Goal: Information Seeking & Learning: Learn about a topic

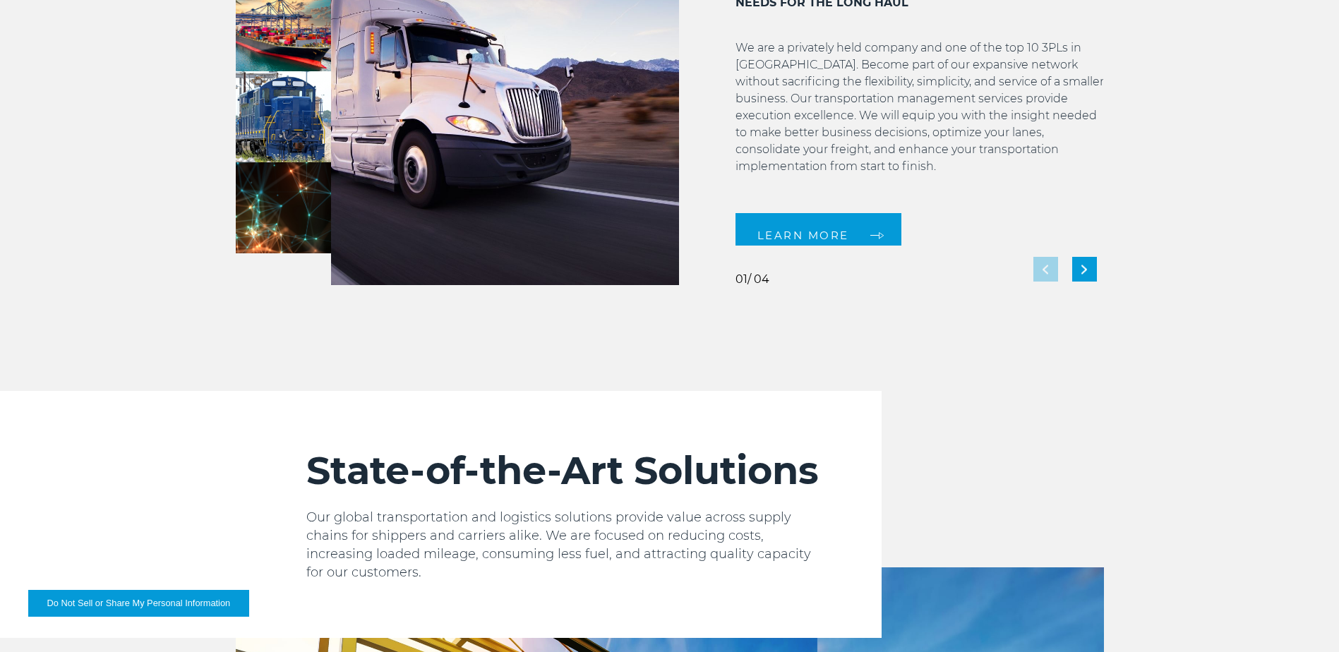
scroll to position [1341, 0]
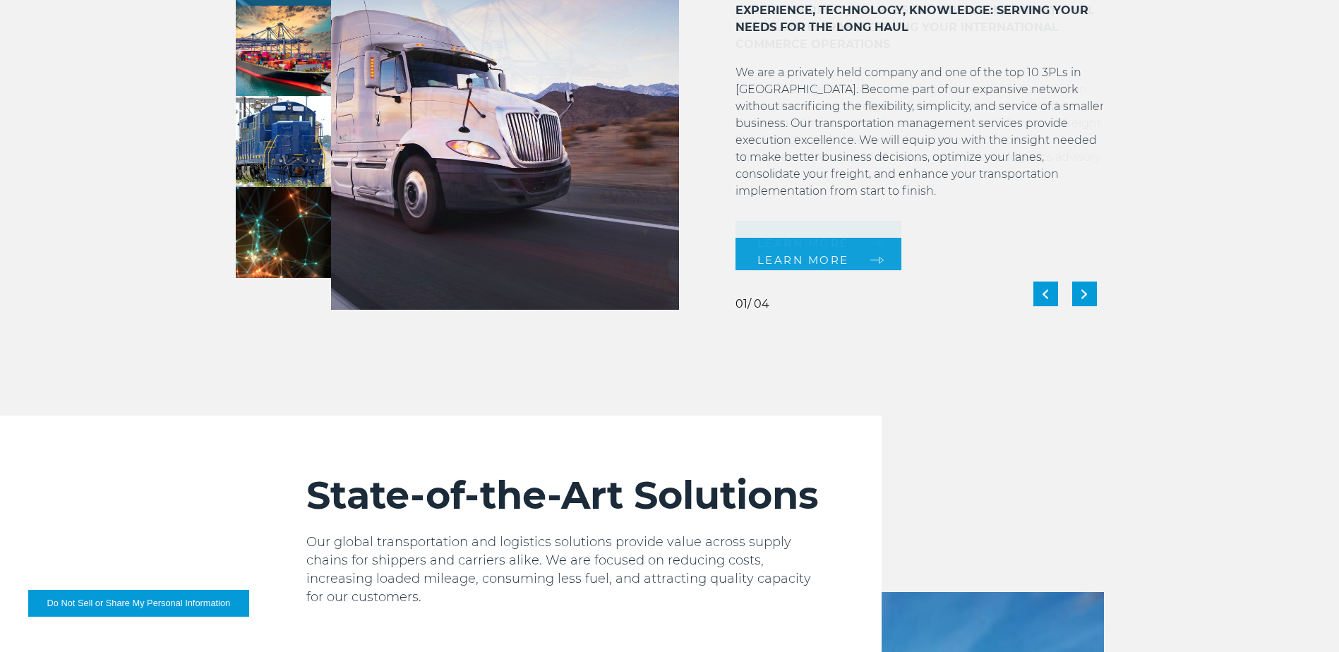
drag, startPoint x: 1069, startPoint y: 68, endPoint x: 1024, endPoint y: 72, distance: 45.3
click at [1024, 72] on p "We are a privately held company and one of the top 10 3PLs in [GEOGRAPHIC_DATA]…" at bounding box center [920, 140] width 369 height 153
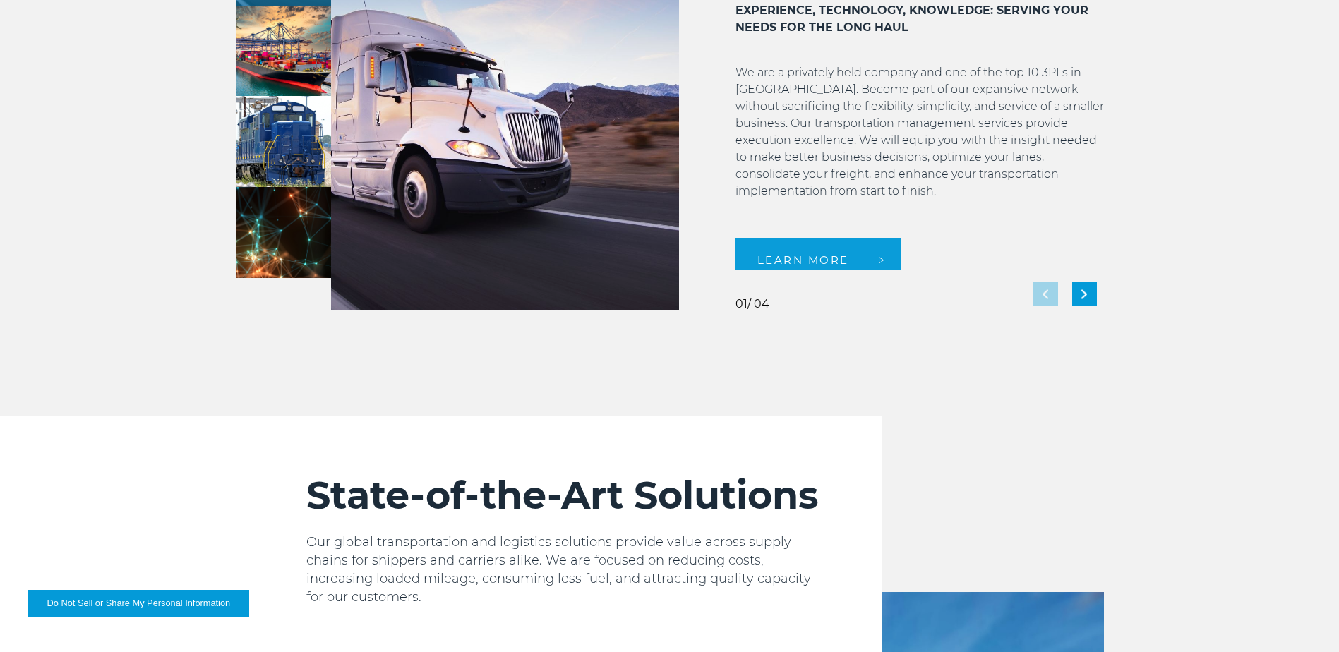
drag, startPoint x: 1024, startPoint y: 72, endPoint x: 1059, endPoint y: 71, distance: 35.3
click at [1059, 71] on p "We are a privately held company and one of the top 10 3PLs in [GEOGRAPHIC_DATA]…" at bounding box center [920, 140] width 369 height 153
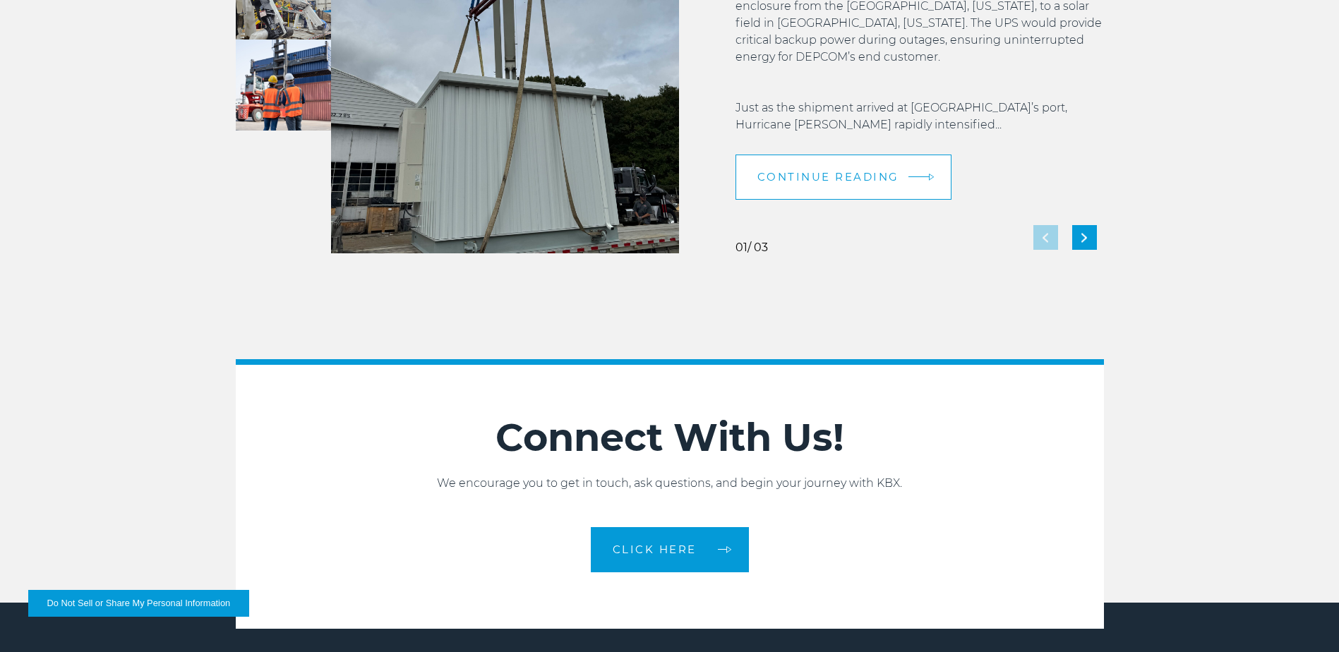
scroll to position [2683, 0]
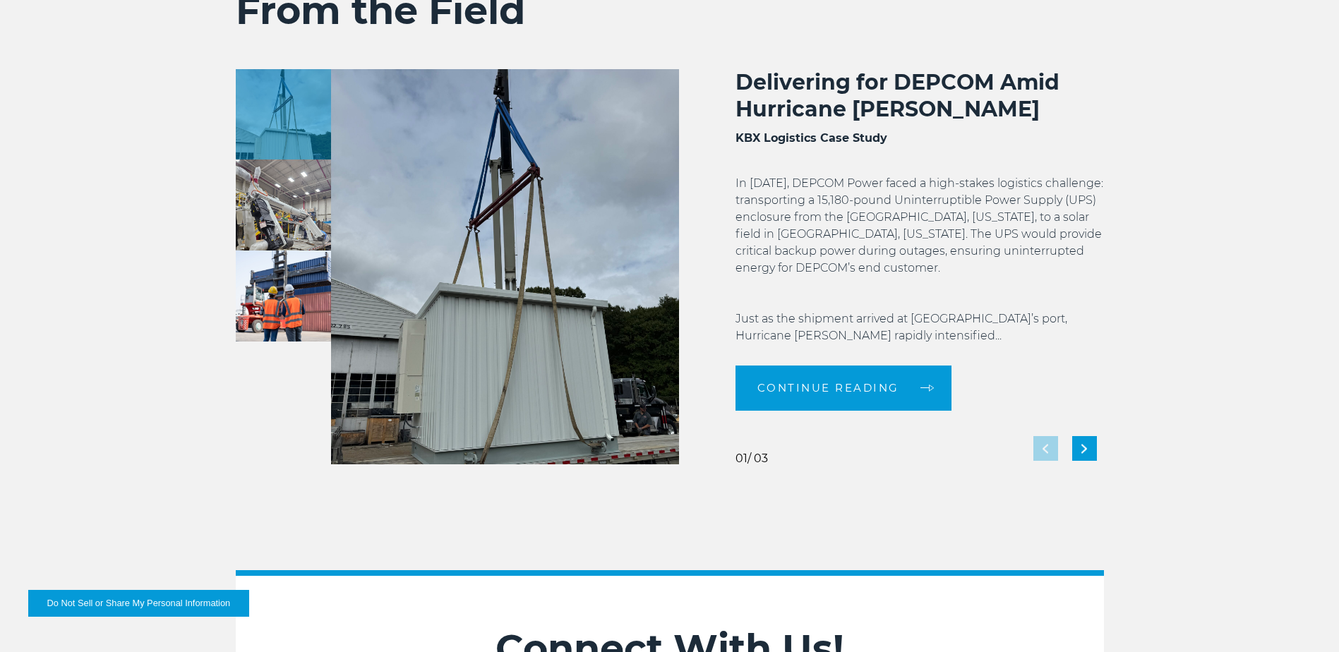
click at [770, 268] on p "In [DATE], DEPCOM Power faced a high-stakes logistics challenge: transporting a…" at bounding box center [920, 259] width 369 height 169
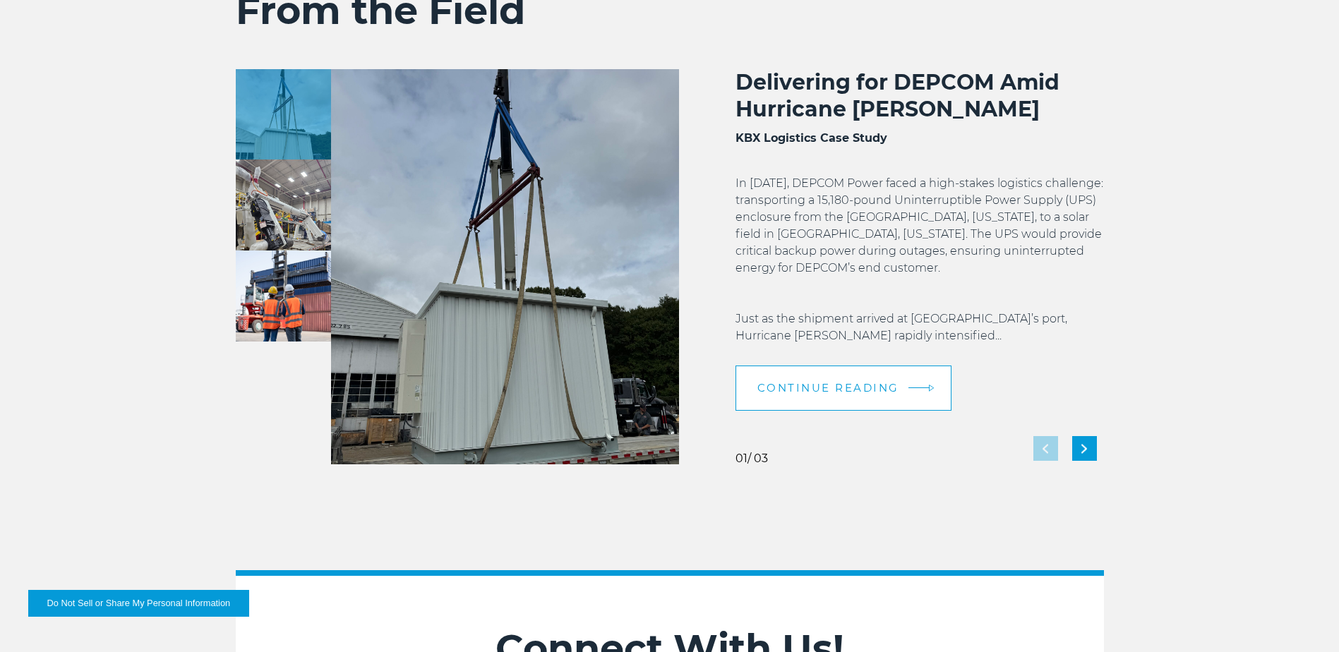
click at [856, 388] on span "Continue reading" at bounding box center [829, 388] width 142 height 11
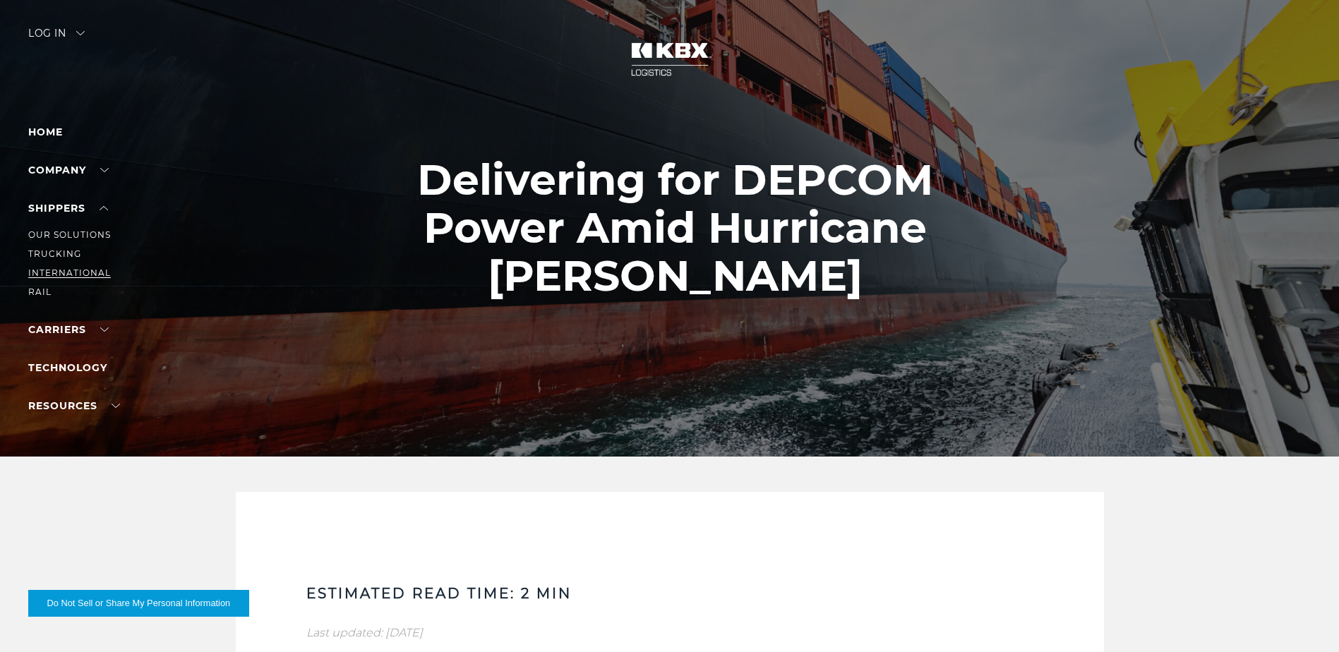
click at [59, 268] on link "International" at bounding box center [69, 273] width 83 height 11
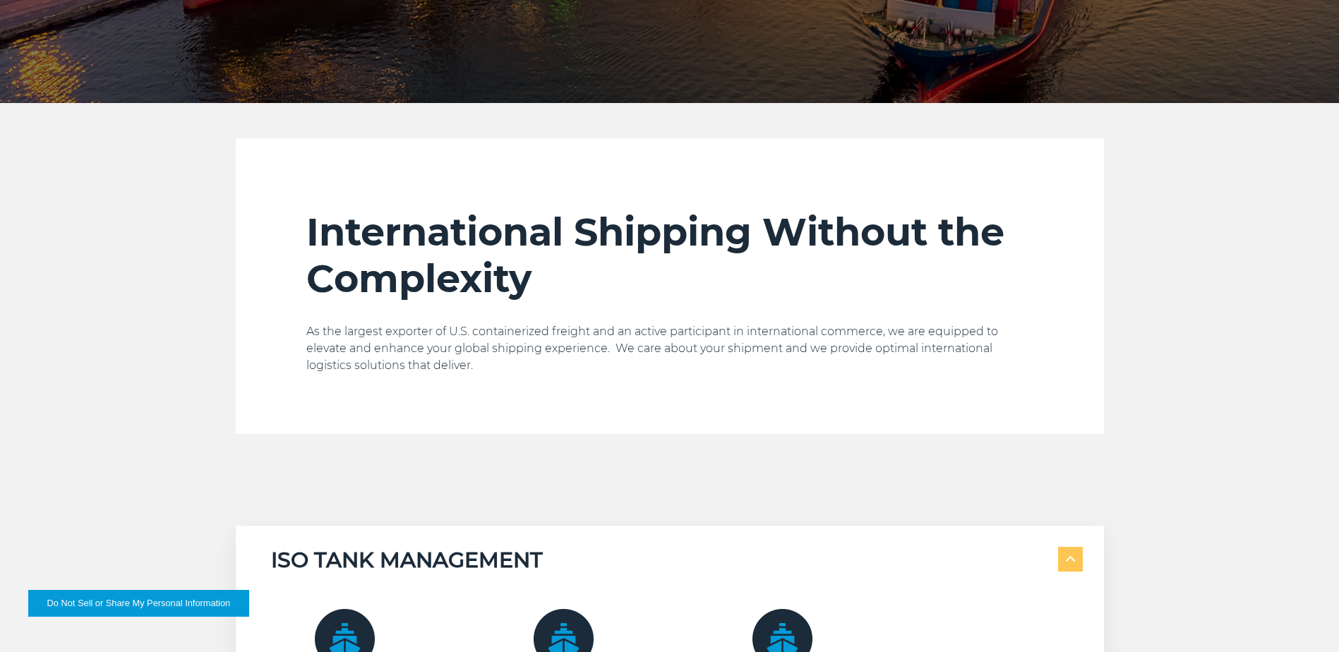
scroll to position [565, 0]
